Goal: Check status

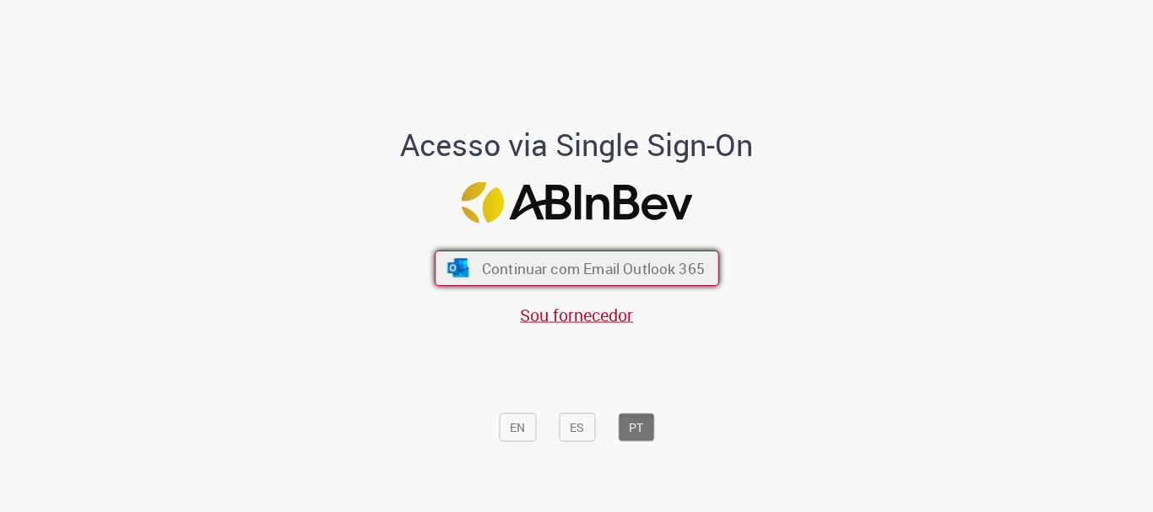
click at [629, 272] on span "Continuar com Email Outlook 365" at bounding box center [592, 268] width 223 height 19
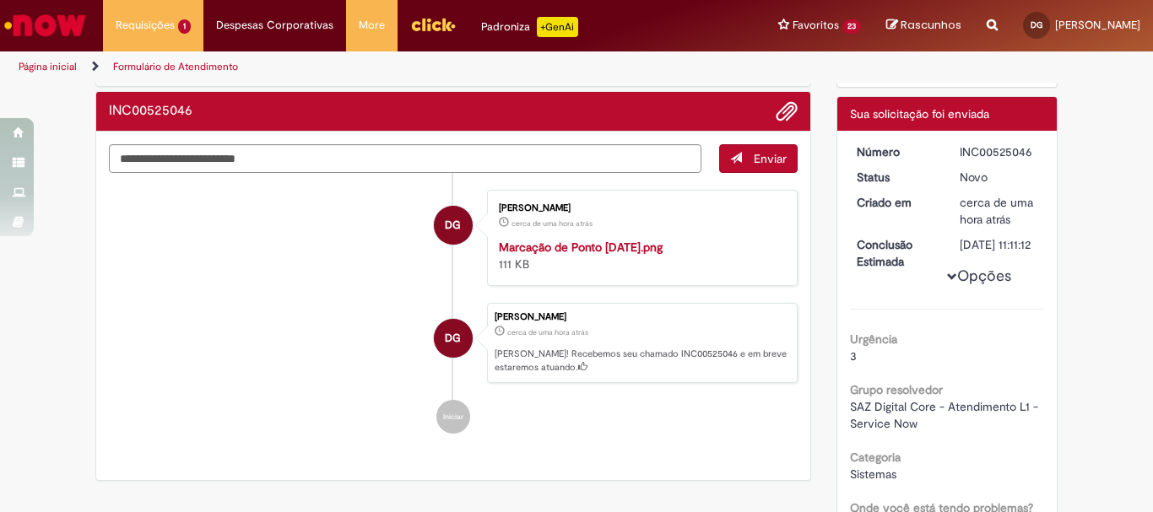
scroll to position [169, 0]
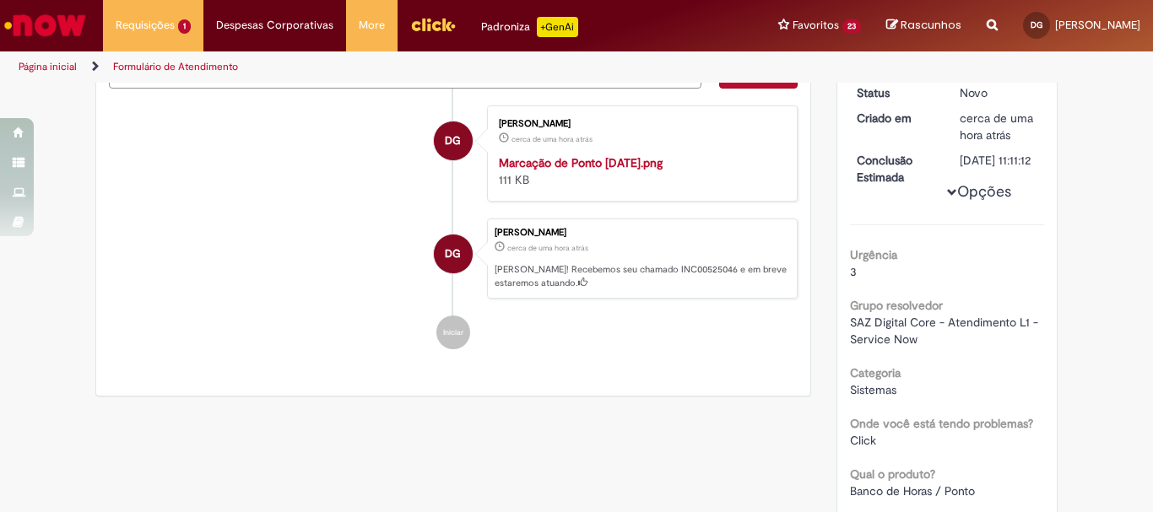
click at [842, 210] on div "Número INC00525046 Status Novo Criado em cerca de uma hora atrás cerca de uma h…" at bounding box center [948, 488] width 220 height 884
click at [947, 198] on span "Opções para INC00525046" at bounding box center [952, 192] width 10 height 10
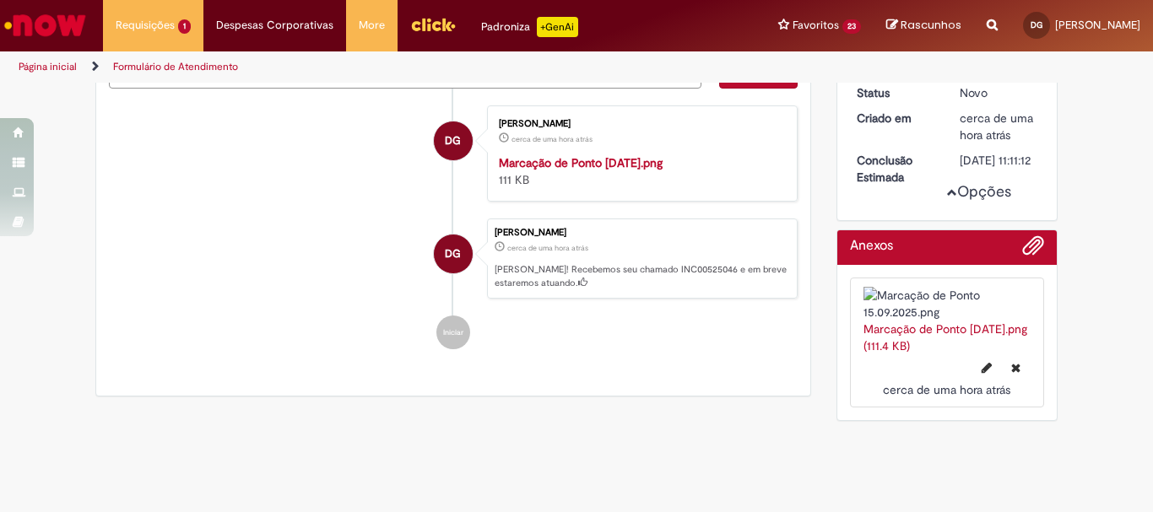
click at [947, 198] on span "Opções para INC00525046" at bounding box center [952, 192] width 10 height 10
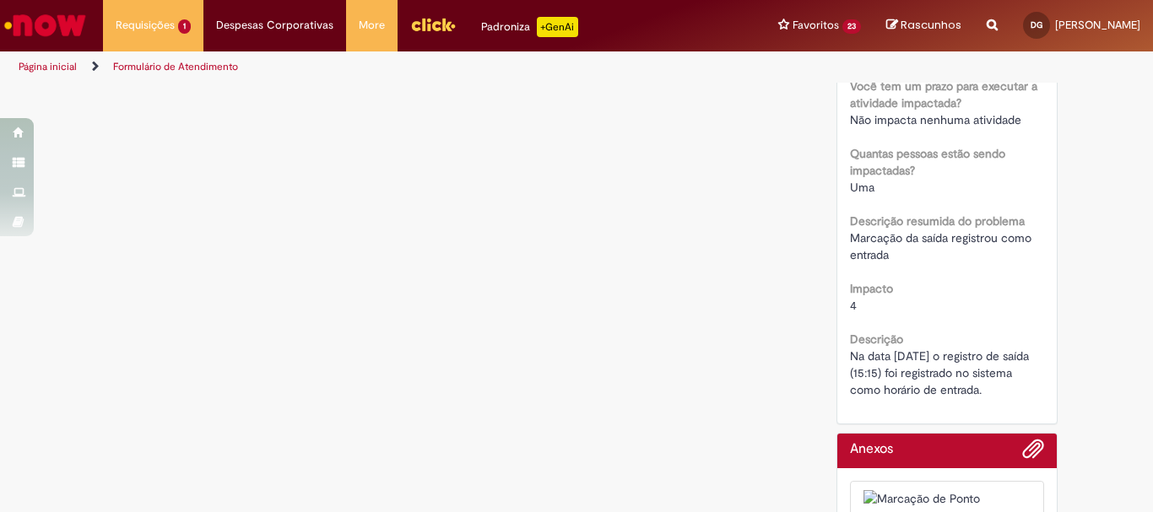
scroll to position [874, 0]
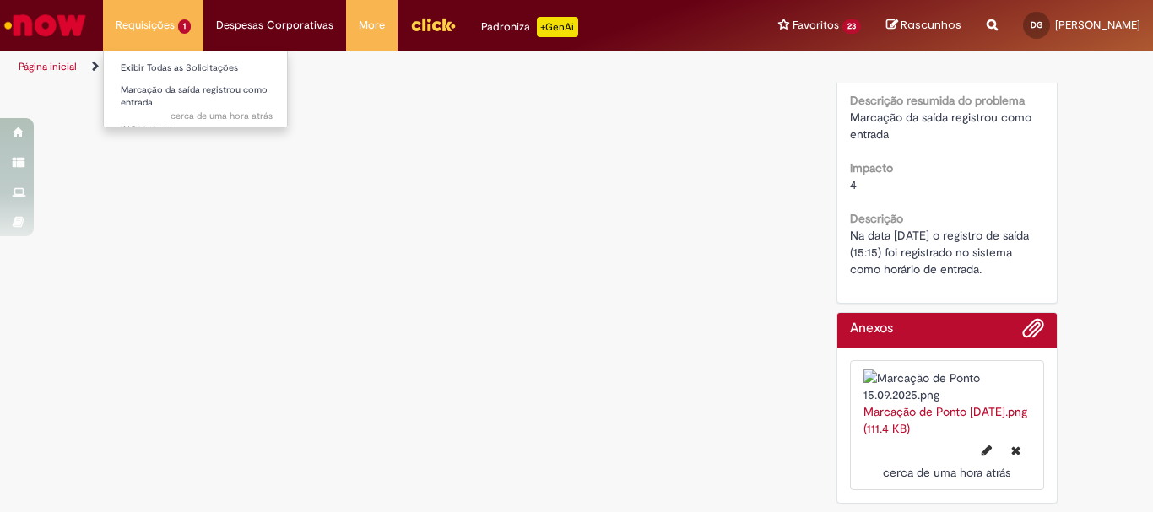
click at [152, 28] on li "Requisições 1 Exibir Todas as Solicitações Marcação da saída registrou como ent…" at bounding box center [153, 25] width 100 height 51
click at [187, 68] on link "Exibir Todas as Solicitações" at bounding box center [197, 68] width 186 height 19
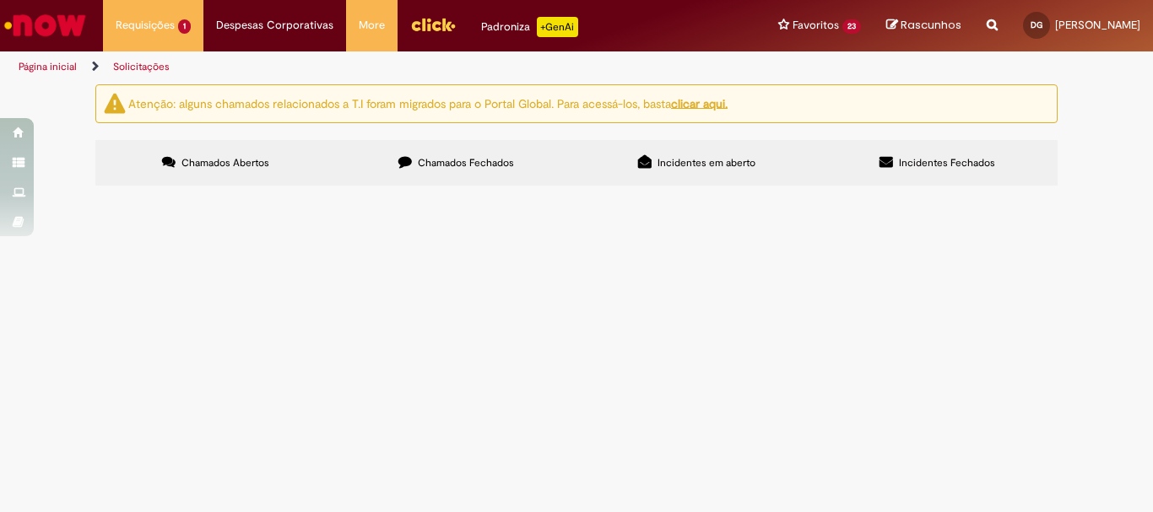
click at [0, 0] on button at bounding box center [0, 0] width 0 height 0
click at [217, 163] on span "Chamados Abertos" at bounding box center [226, 163] width 88 height 14
click at [0, 0] on button at bounding box center [0, 0] width 0 height 0
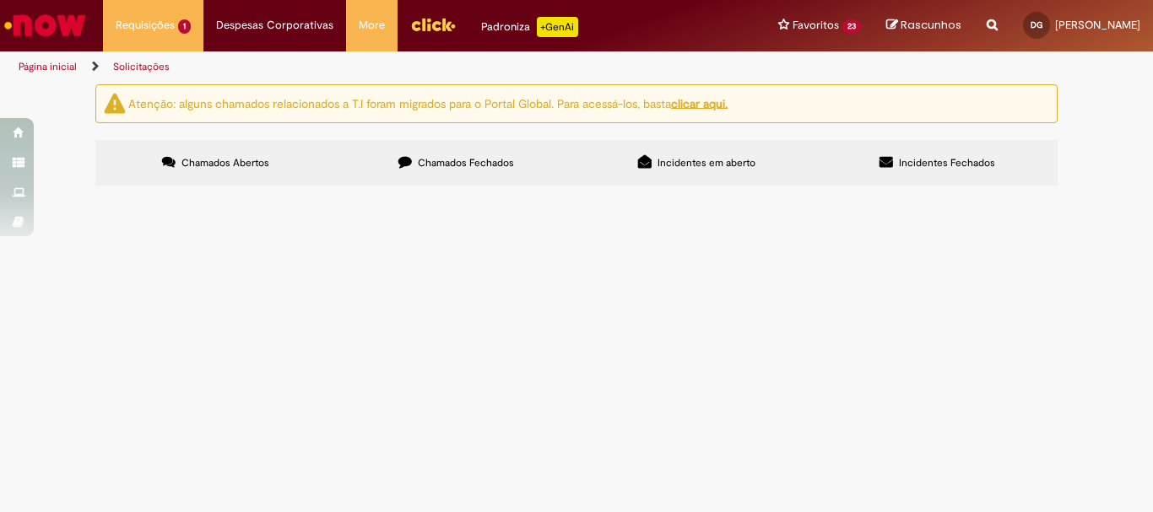
click at [740, 165] on span "Incidentes em aberto" at bounding box center [707, 163] width 98 height 14
click at [931, 168] on span "Incidentes Fechados" at bounding box center [947, 163] width 96 height 14
